Goal: Task Accomplishment & Management: Complete application form

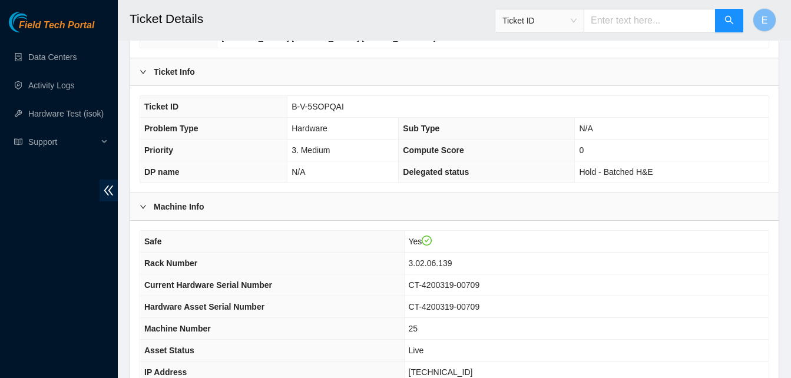
scroll to position [408, 0]
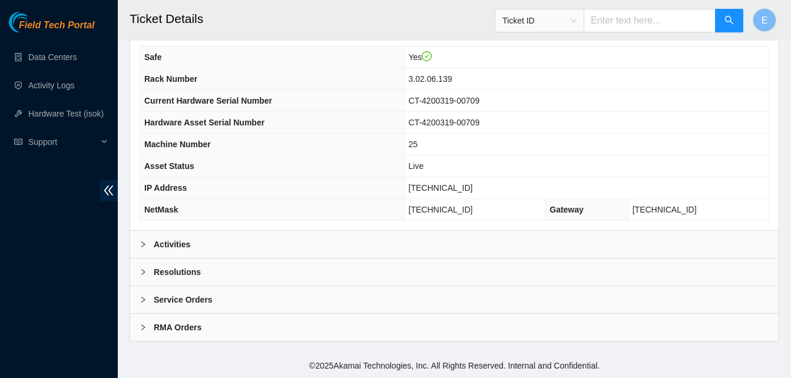
click at [178, 244] on b "Activities" at bounding box center [172, 244] width 37 height 13
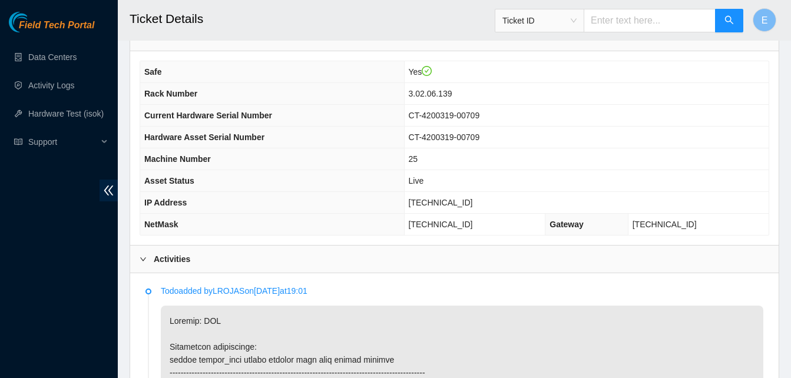
scroll to position [393, 0]
drag, startPoint x: 443, startPoint y: 199, endPoint x: 491, endPoint y: 202, distance: 47.8
click at [473, 202] on span "[TECHNICAL_ID]" at bounding box center [441, 202] width 64 height 9
copy span "[TECHNICAL_ID]"
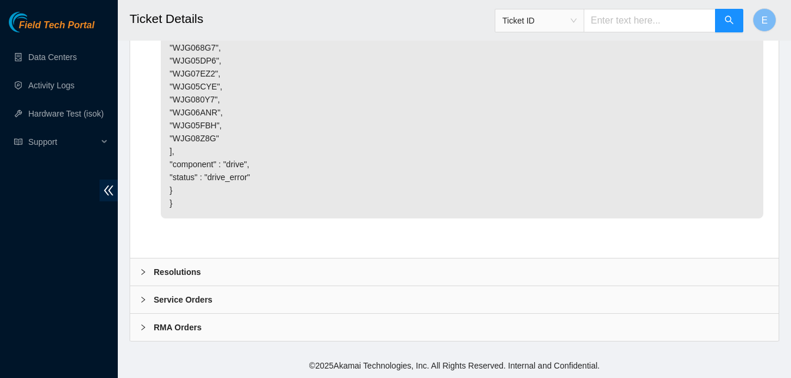
scroll to position [3803, 0]
click at [184, 270] on b "Resolutions" at bounding box center [177, 272] width 47 height 13
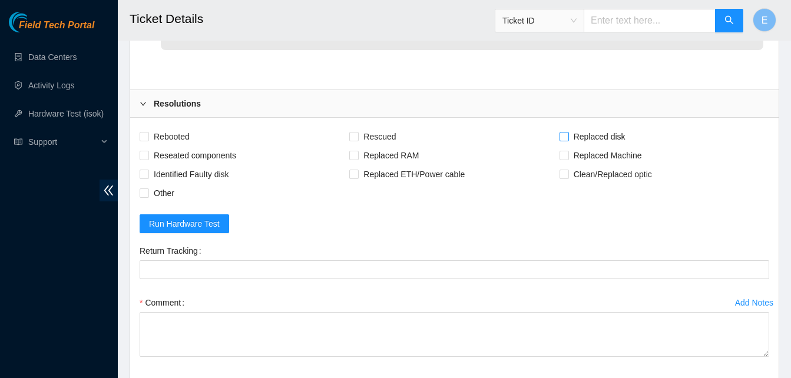
click at [562, 140] on input "Replaced disk" at bounding box center [563, 136] width 8 height 8
checkbox input "true"
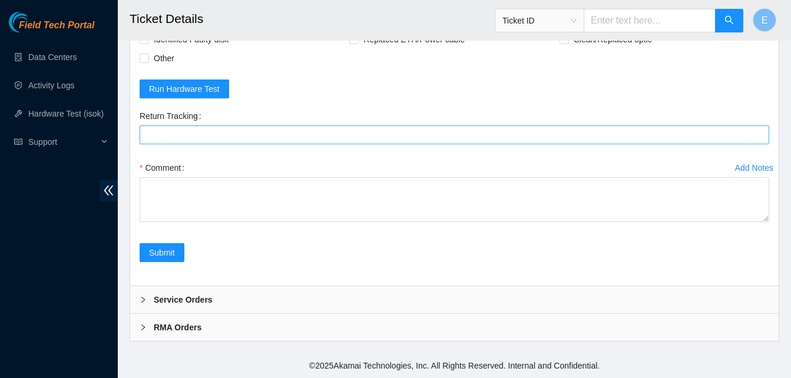
scroll to position [4010, 0]
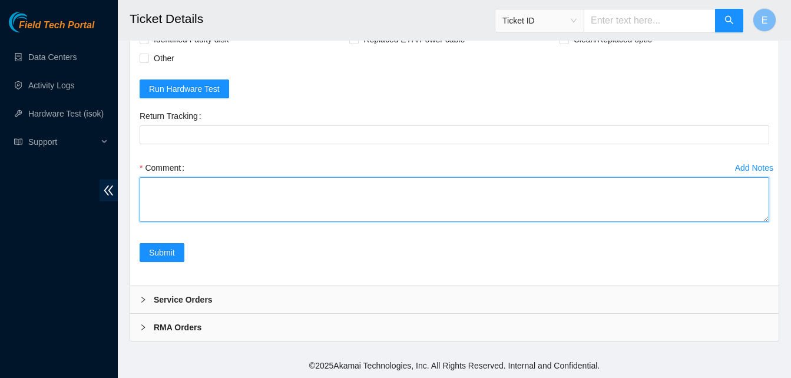
click at [198, 222] on textarea "Comment" at bounding box center [454, 199] width 629 height 45
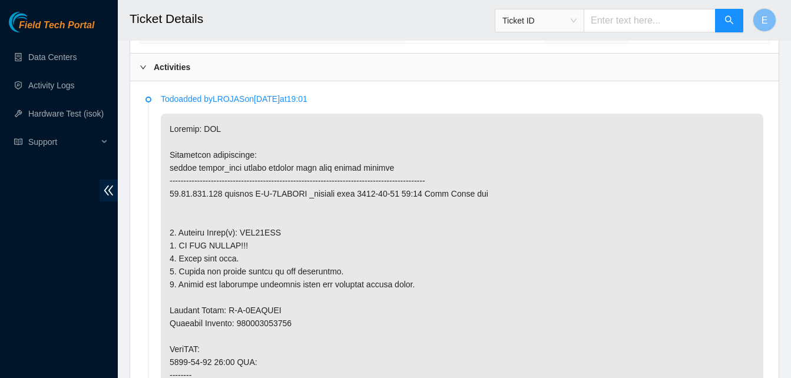
scroll to position [583, 0]
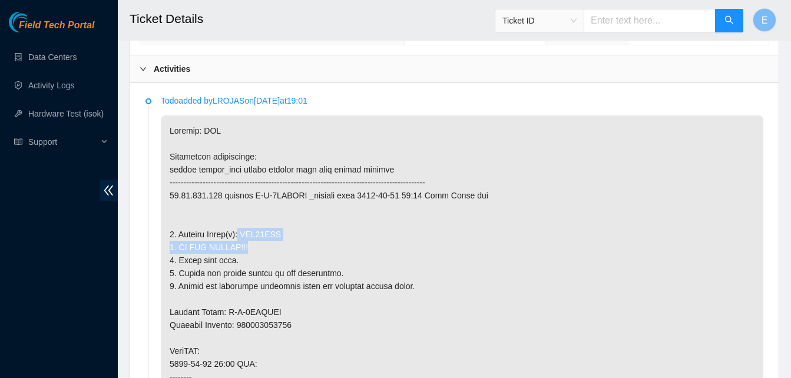
drag, startPoint x: 238, startPoint y: 231, endPoint x: 281, endPoint y: 241, distance: 43.6
drag, startPoint x: 240, startPoint y: 233, endPoint x: 281, endPoint y: 240, distance: 41.7
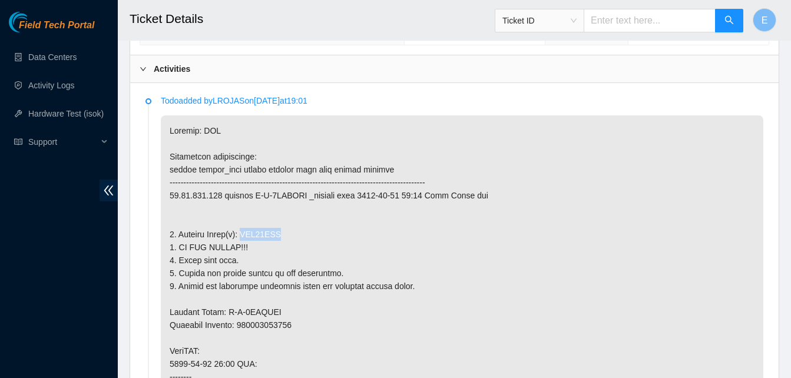
copy p "WJG07GFX"
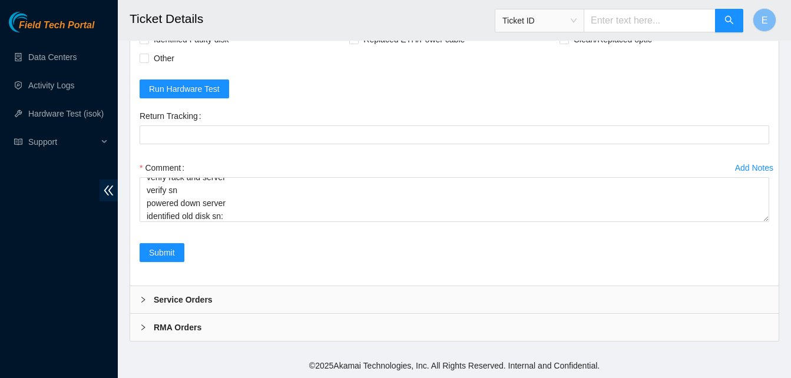
scroll to position [4107, 0]
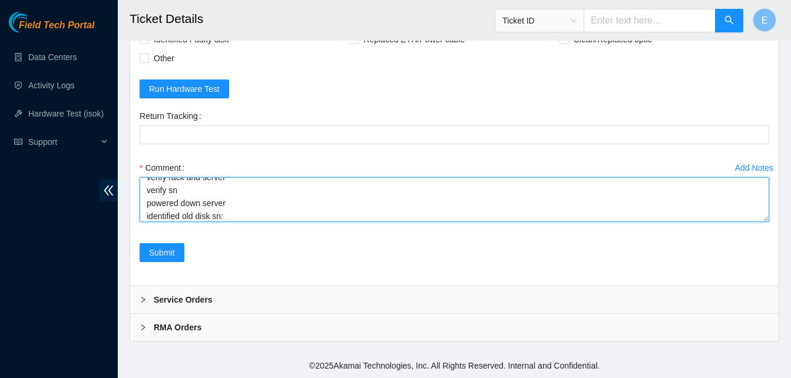
click at [233, 217] on textarea "verify rack and server verify sn powered down server identified old disk sn:" at bounding box center [454, 199] width 629 height 45
paste textarea "WJG07GFX"
paste textarea "[TECHNICAL_ID] : failed: dupe_mac: dupe_mac - There are 2 assets in [GEOGRAPHIC…"
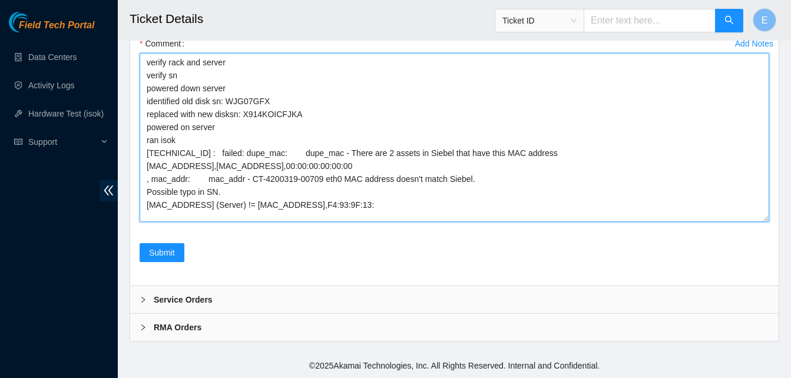
scroll to position [0, 0]
drag, startPoint x: 767, startPoint y: 218, endPoint x: 764, endPoint y: 343, distance: 124.9
click at [764, 222] on textarea "verify rack and server verify sn powered down server identified old disk sn: WJ…" at bounding box center [454, 137] width 629 height 170
type textarea "verify rack and server verify sn powered down server identified old disk sn: WJ…"
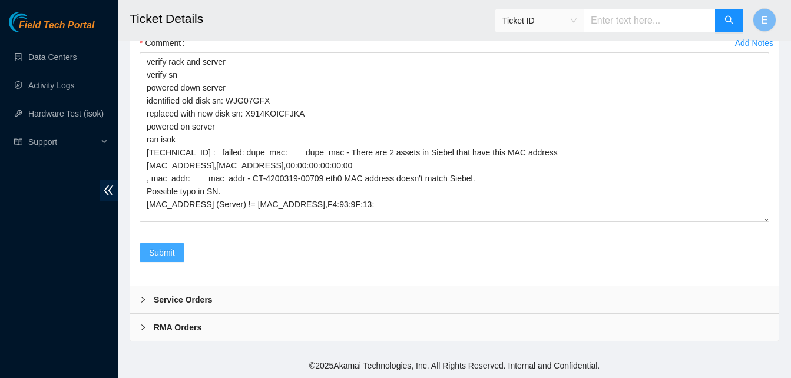
click at [164, 247] on span "Submit" at bounding box center [162, 252] width 26 height 13
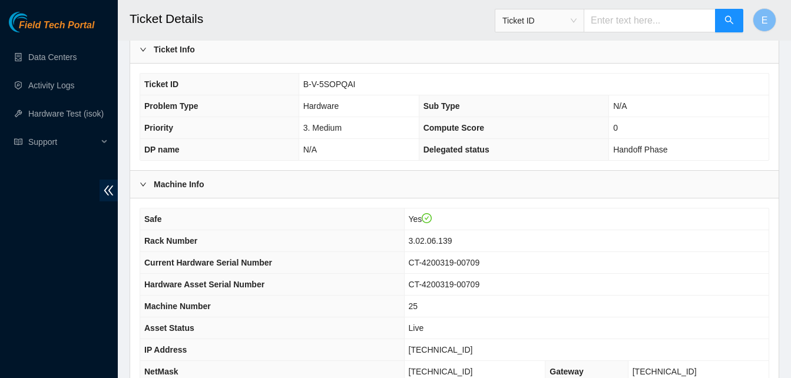
scroll to position [0, 0]
